Goal: Task Accomplishment & Management: Use online tool/utility

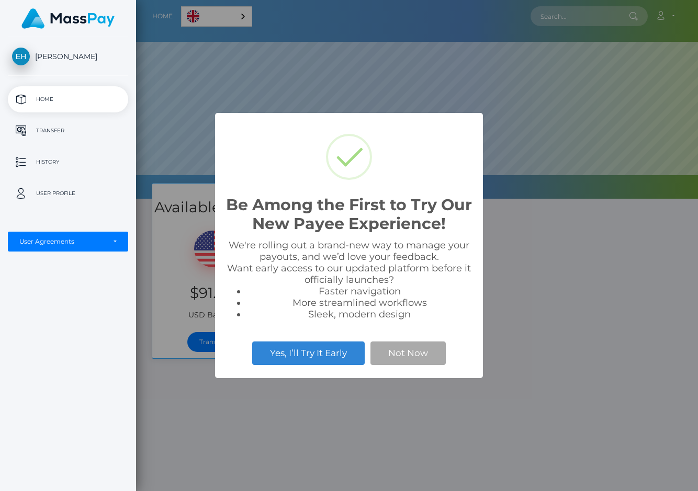
scroll to position [199, 562]
click at [410, 358] on button "Not Now" at bounding box center [407, 352] width 75 height 23
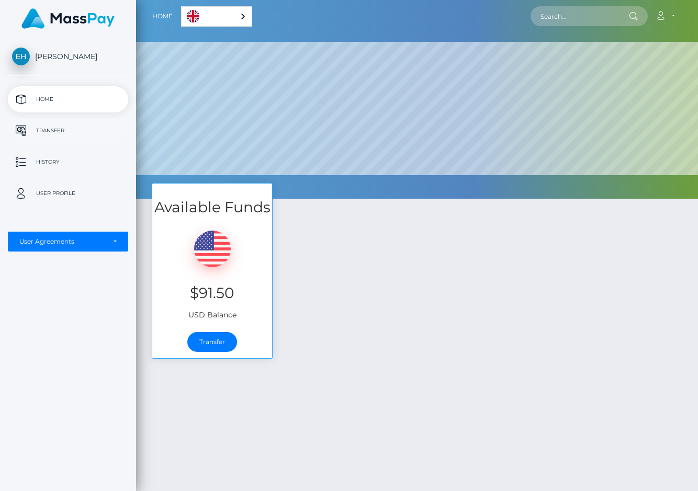
click at [44, 129] on p "Transfer" at bounding box center [68, 131] width 112 height 16
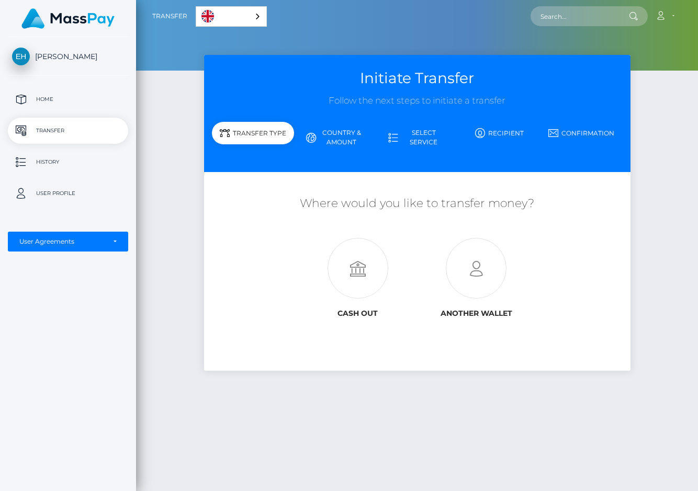
click at [256, 15] on div "English" at bounding box center [231, 16] width 71 height 20
click at [235, 36] on link "Español" at bounding box center [225, 36] width 59 height 19
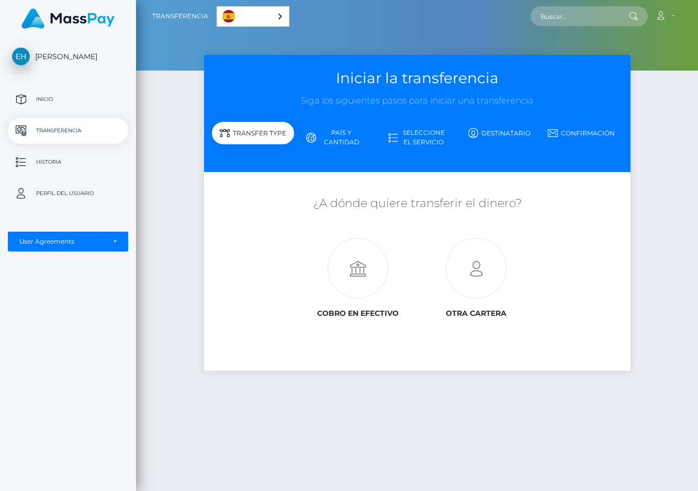
click at [47, 99] on p "Inicio" at bounding box center [68, 100] width 112 height 16
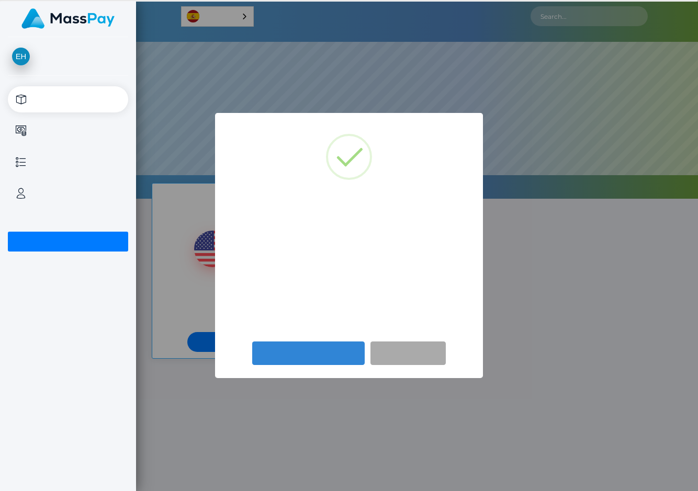
scroll to position [199, 562]
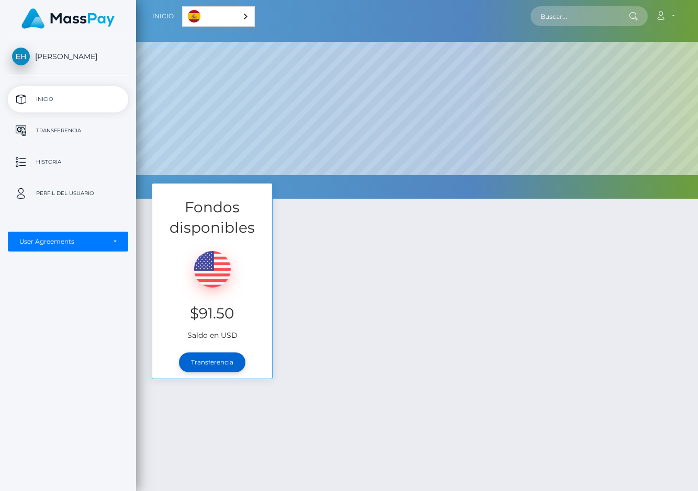
click at [218, 362] on link "Transferencia" at bounding box center [212, 362] width 66 height 20
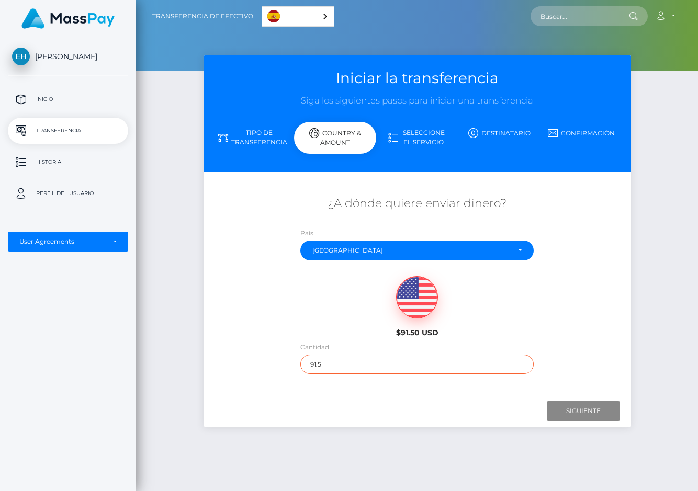
click at [438, 364] on input "91.5" at bounding box center [416, 364] width 233 height 19
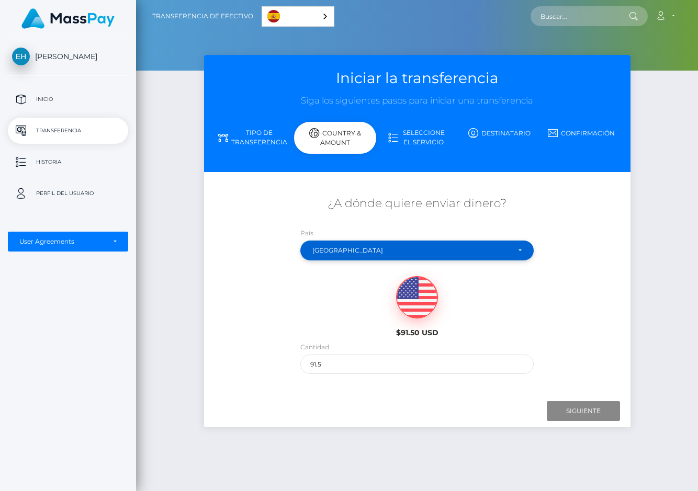
click at [504, 250] on div "[GEOGRAPHIC_DATA]" at bounding box center [410, 250] width 197 height 8
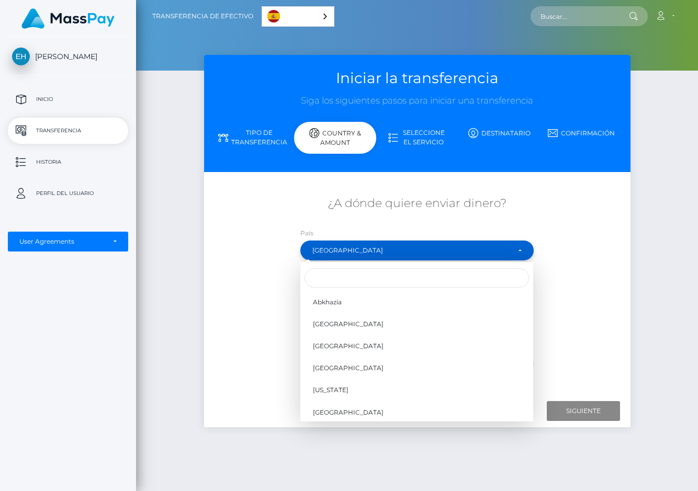
scroll to position [2522, 0]
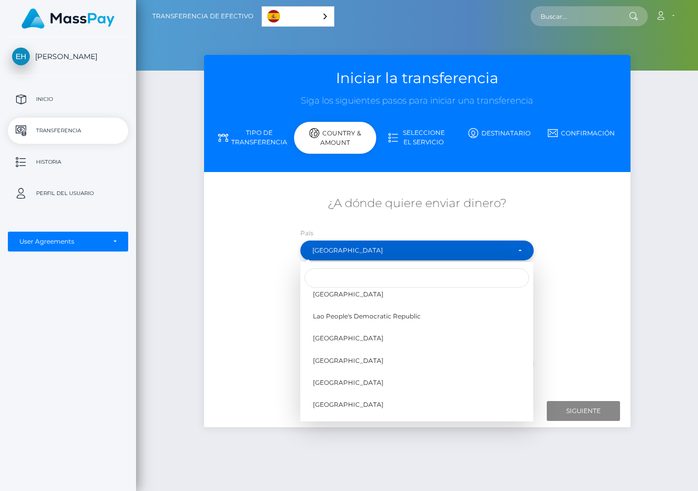
click at [330, 248] on div "Mexico" at bounding box center [410, 250] width 197 height 8
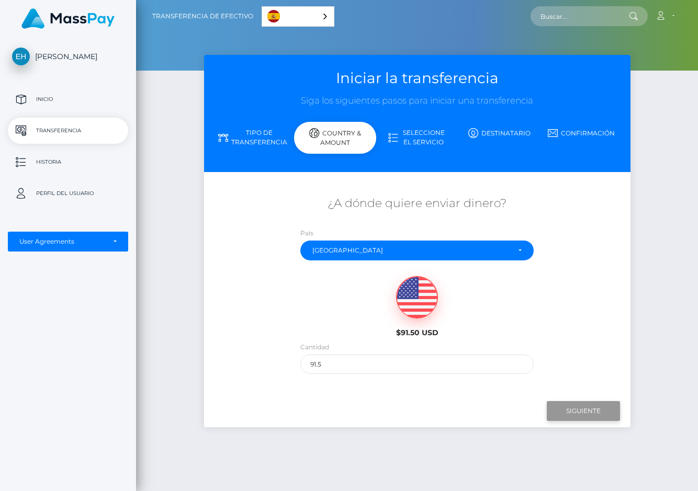
click at [586, 409] on input "Next" at bounding box center [582, 411] width 73 height 20
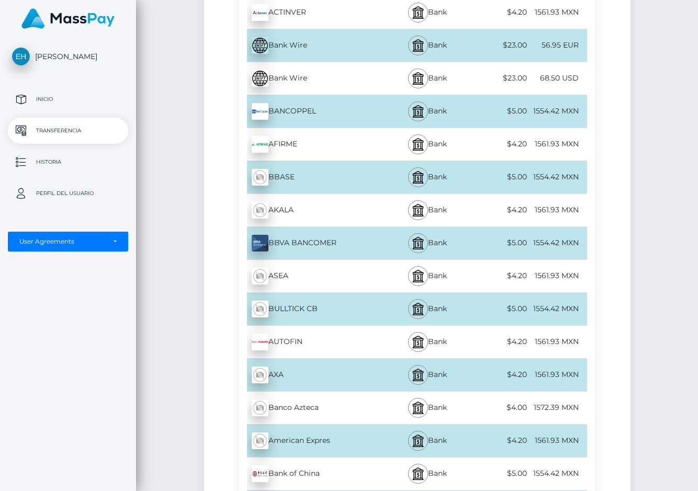
scroll to position [415, 0]
click at [419, 375] on img at bounding box center [418, 375] width 13 height 13
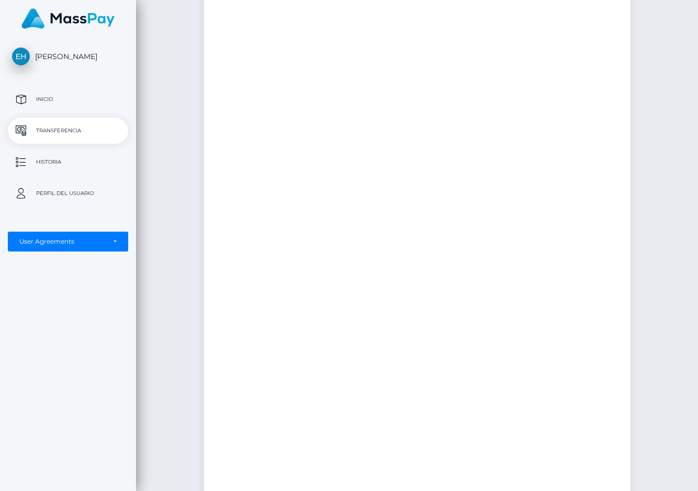
scroll to position [0, 0]
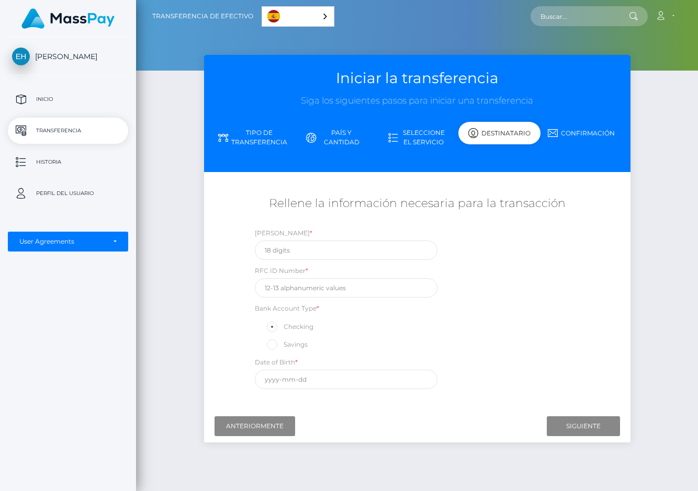
click at [415, 133] on link "Seleccione el servicio" at bounding box center [417, 137] width 82 height 27
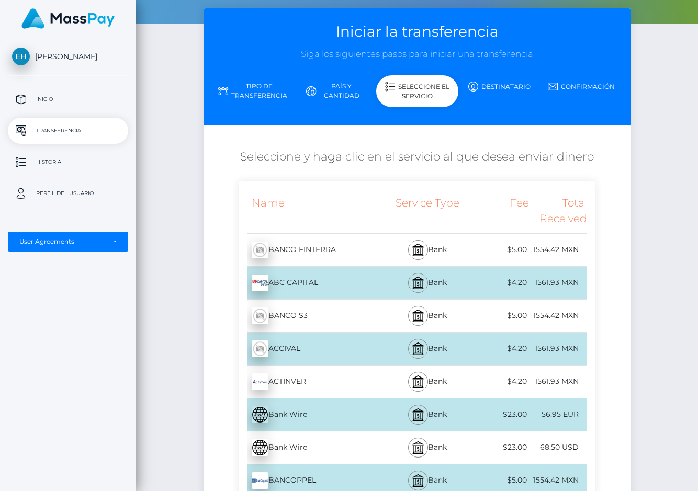
scroll to position [47, 0]
click at [253, 89] on link "Tipo de transferencia" at bounding box center [253, 90] width 82 height 27
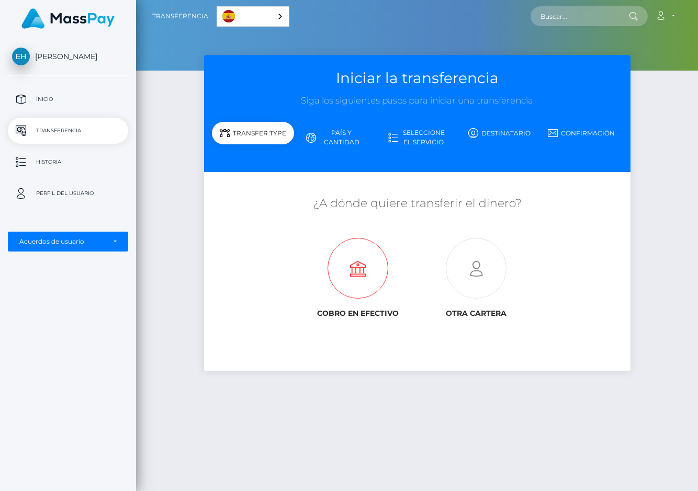
click at [367, 273] on icon at bounding box center [358, 268] width 118 height 61
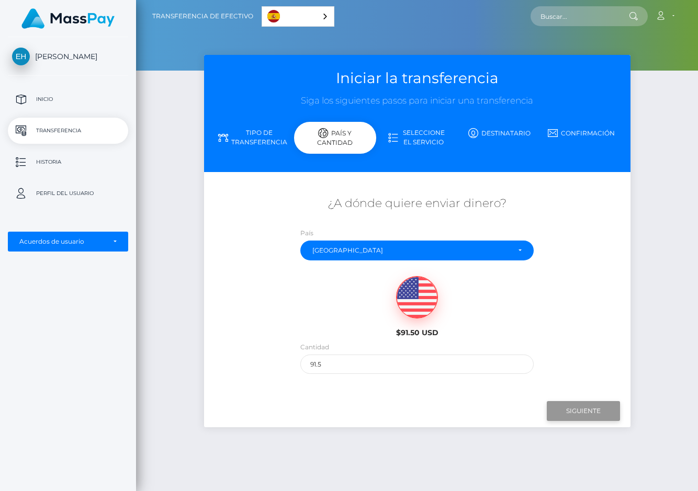
click at [585, 409] on input "Siguiente" at bounding box center [582, 411] width 73 height 20
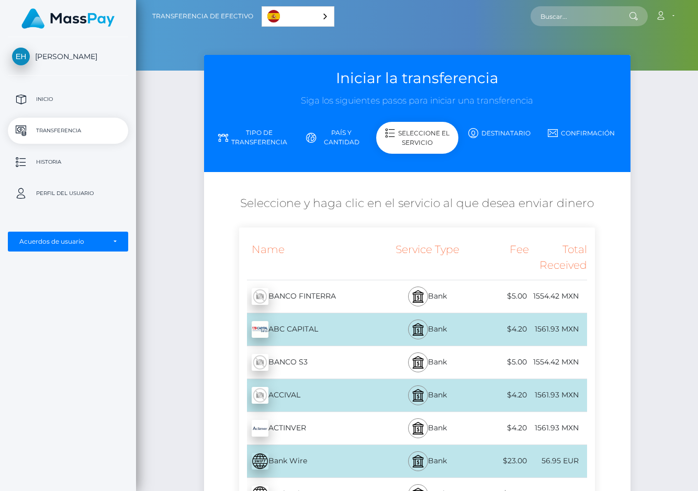
click at [252, 138] on link "Tipo de transferencia" at bounding box center [253, 137] width 82 height 27
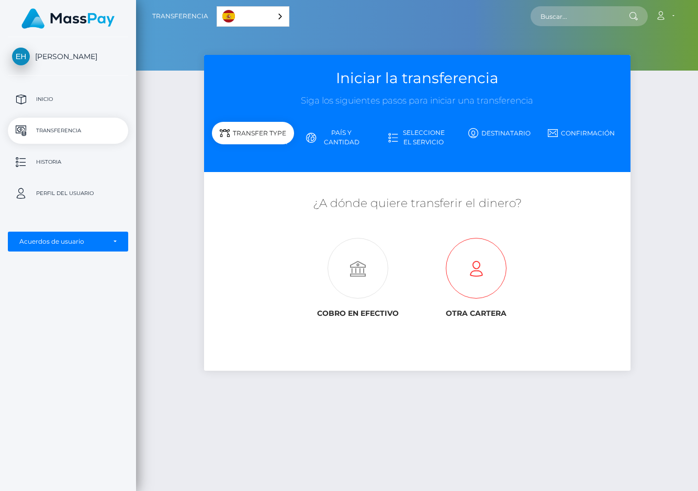
click at [477, 269] on icon at bounding box center [476, 268] width 118 height 61
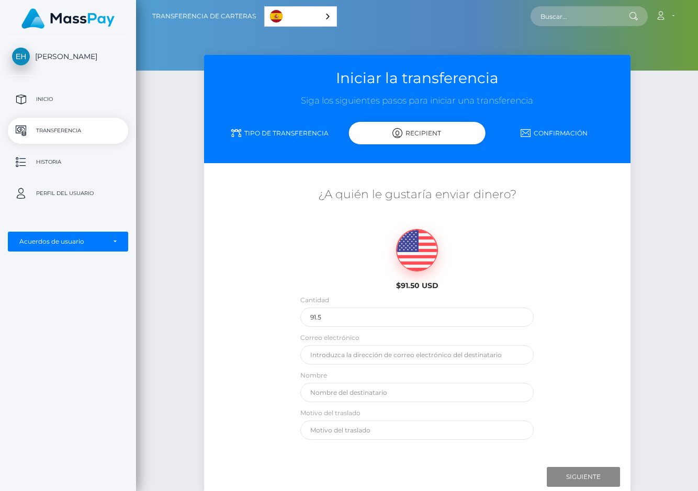
click at [266, 132] on link "Tipo de transferencia" at bounding box center [280, 133] width 137 height 18
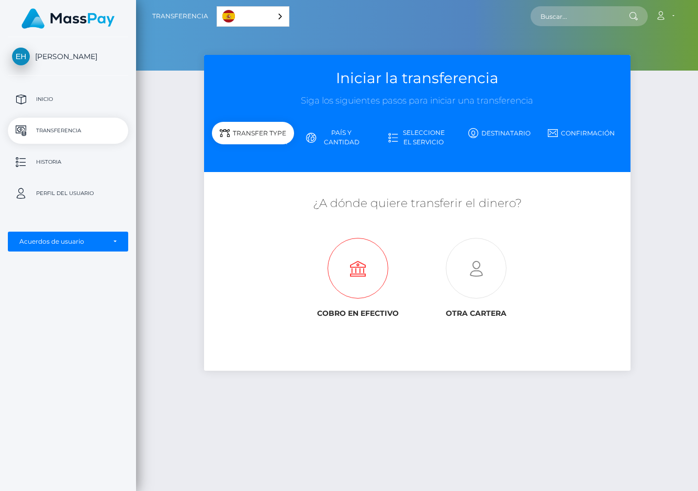
click at [367, 268] on icon at bounding box center [358, 268] width 118 height 61
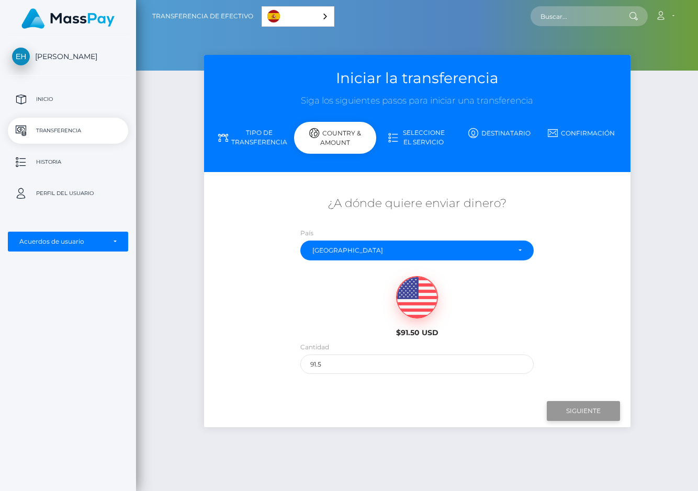
click at [583, 409] on input "Siguiente" at bounding box center [582, 411] width 73 height 20
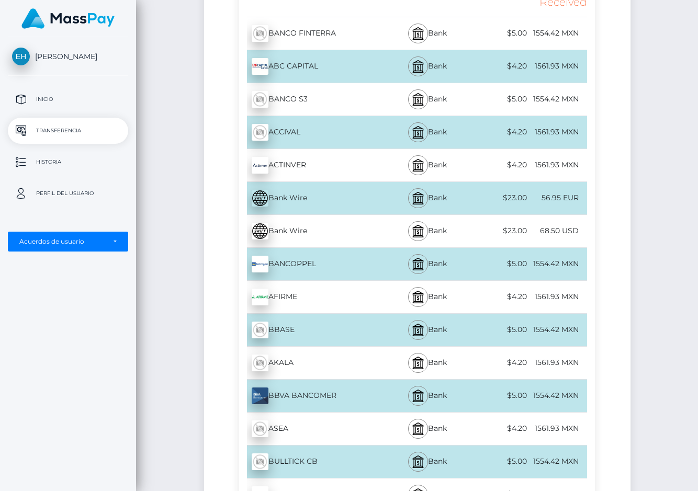
scroll to position [264, 0]
click at [320, 393] on div "BBVA BANCOMER - MXN" at bounding box center [311, 395] width 145 height 29
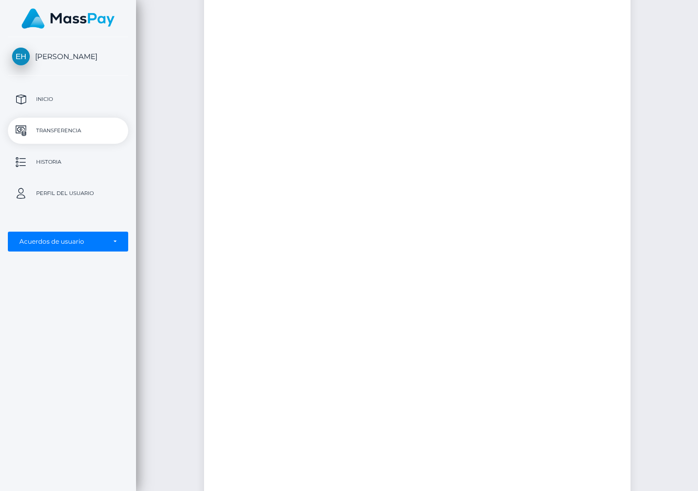
scroll to position [0, 0]
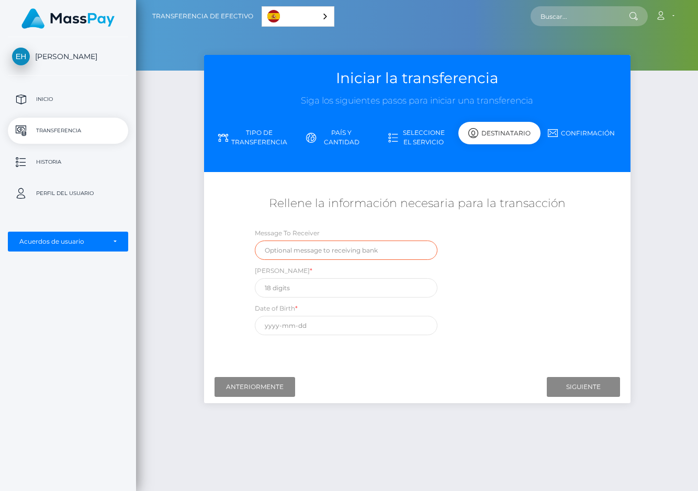
click at [348, 249] on input "text" at bounding box center [346, 250] width 182 height 19
click at [419, 139] on link "Seleccione el servicio" at bounding box center [417, 137] width 82 height 27
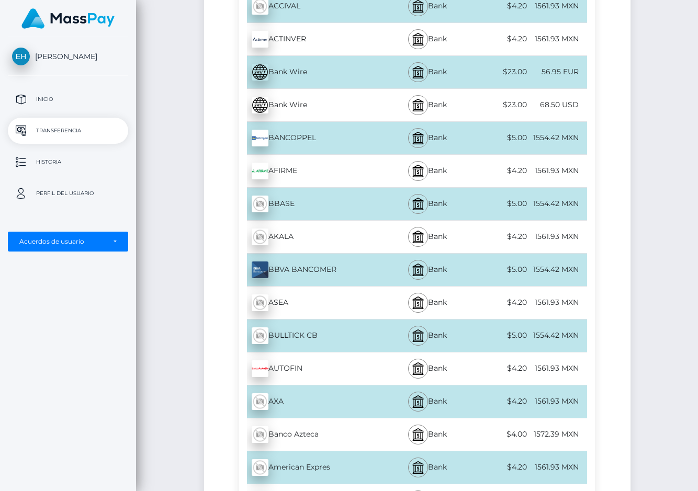
scroll to position [389, 0]
